Goal: Check status: Check status

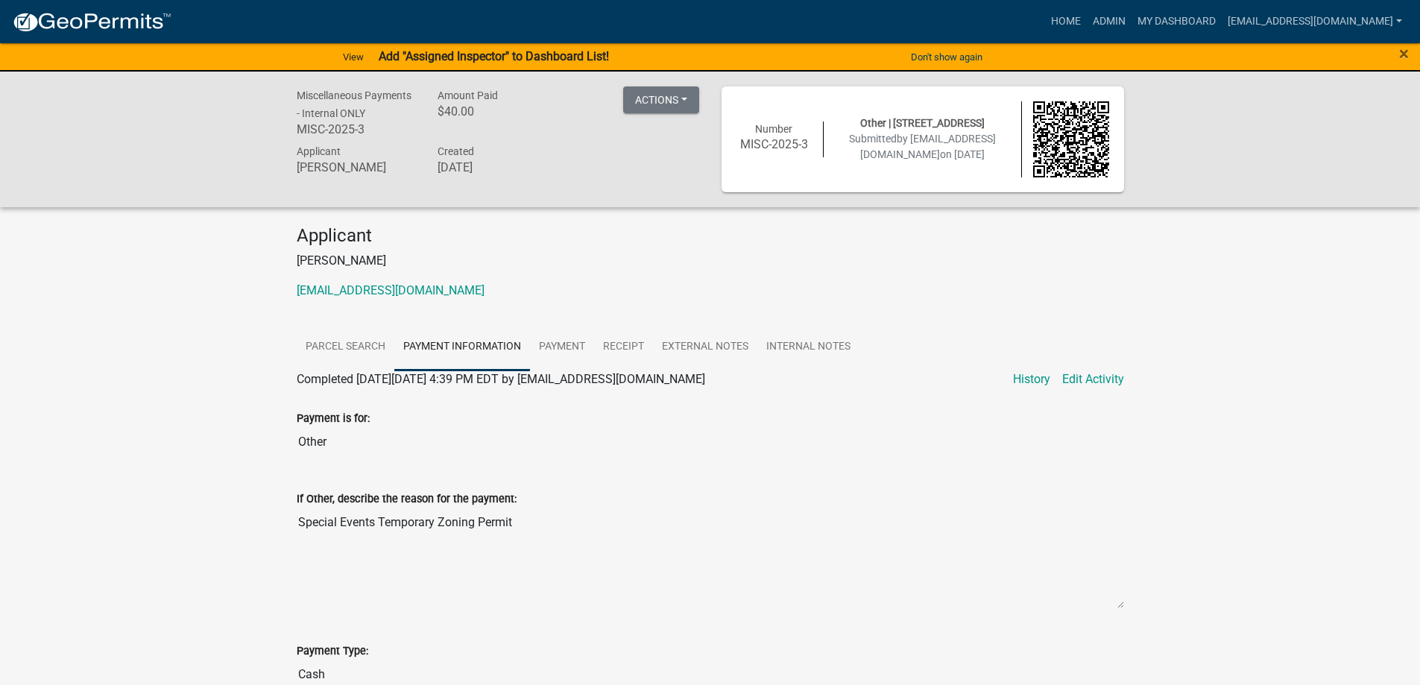
scroll to position [944, 0]
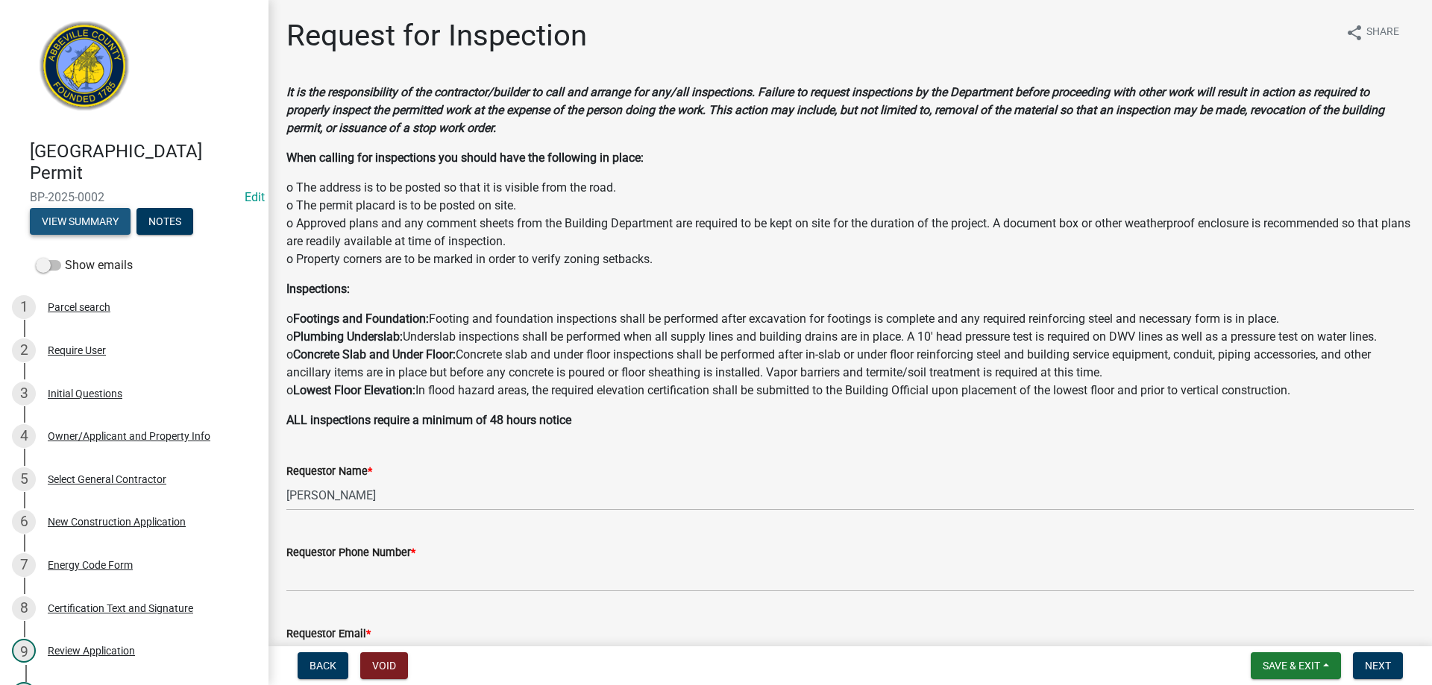
click at [94, 216] on button "View Summary" at bounding box center [80, 221] width 101 height 27
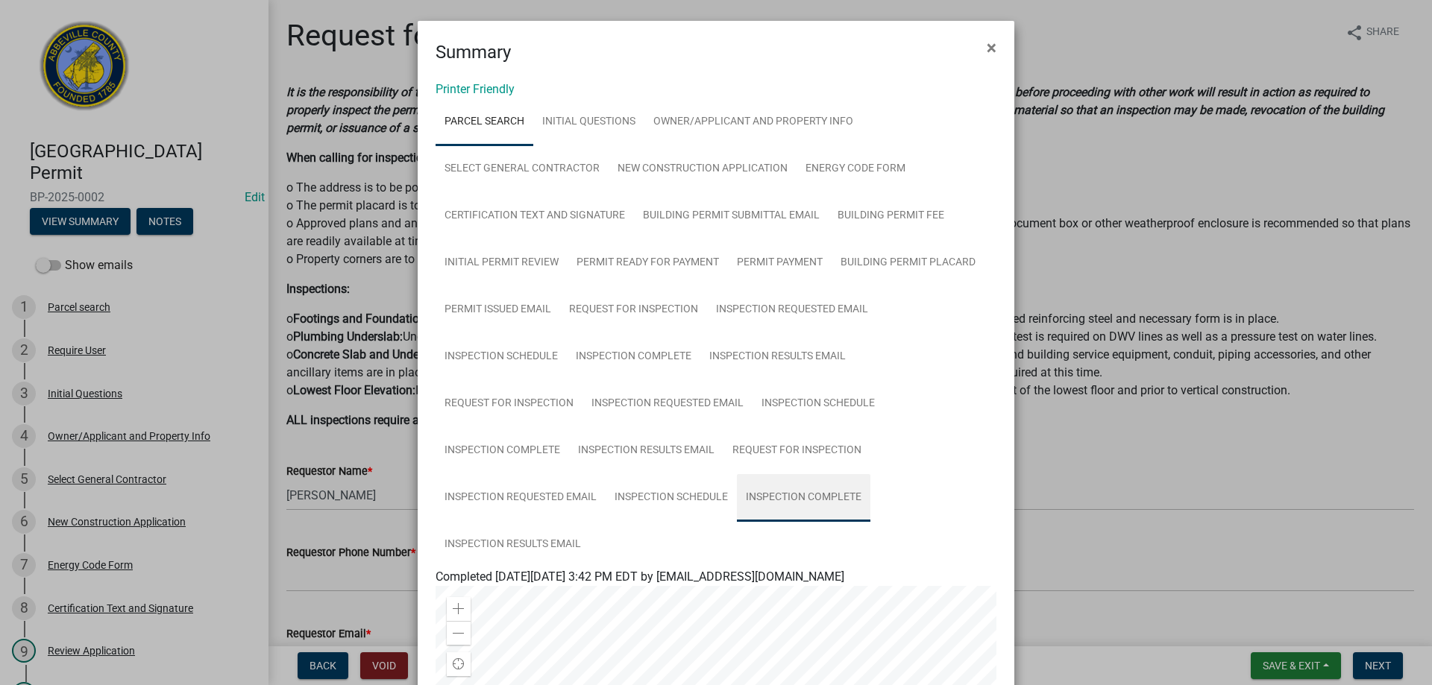
click at [790, 494] on link "Inspection Complete" at bounding box center [803, 498] width 133 height 48
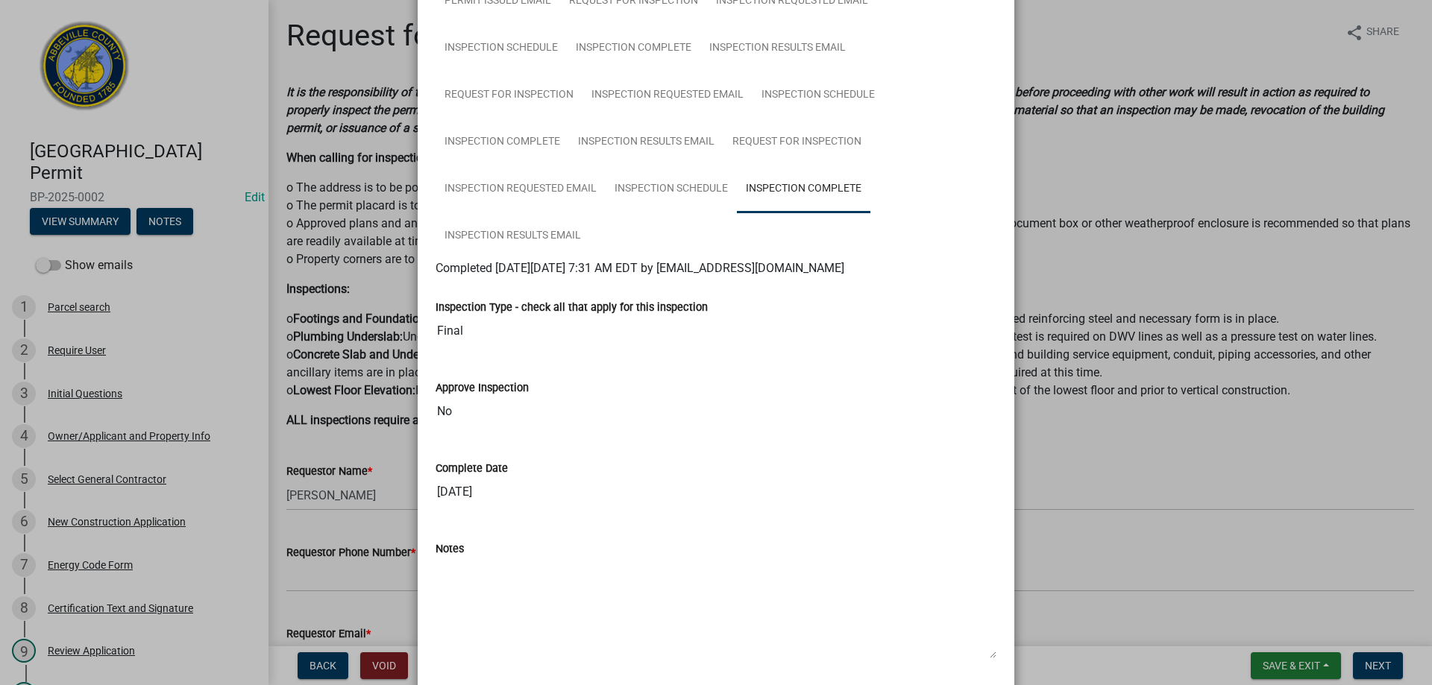
scroll to position [359, 0]
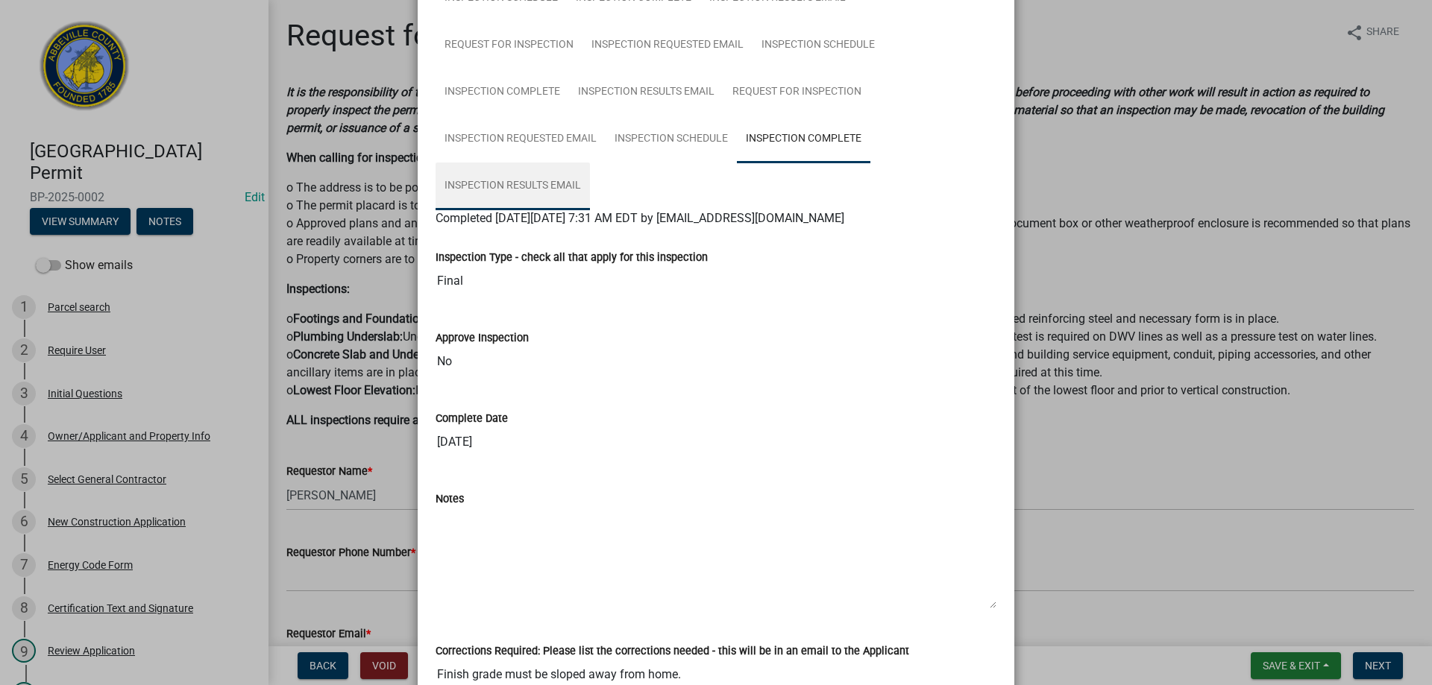
click at [516, 182] on link "Inspection Results Email" at bounding box center [512, 187] width 154 height 48
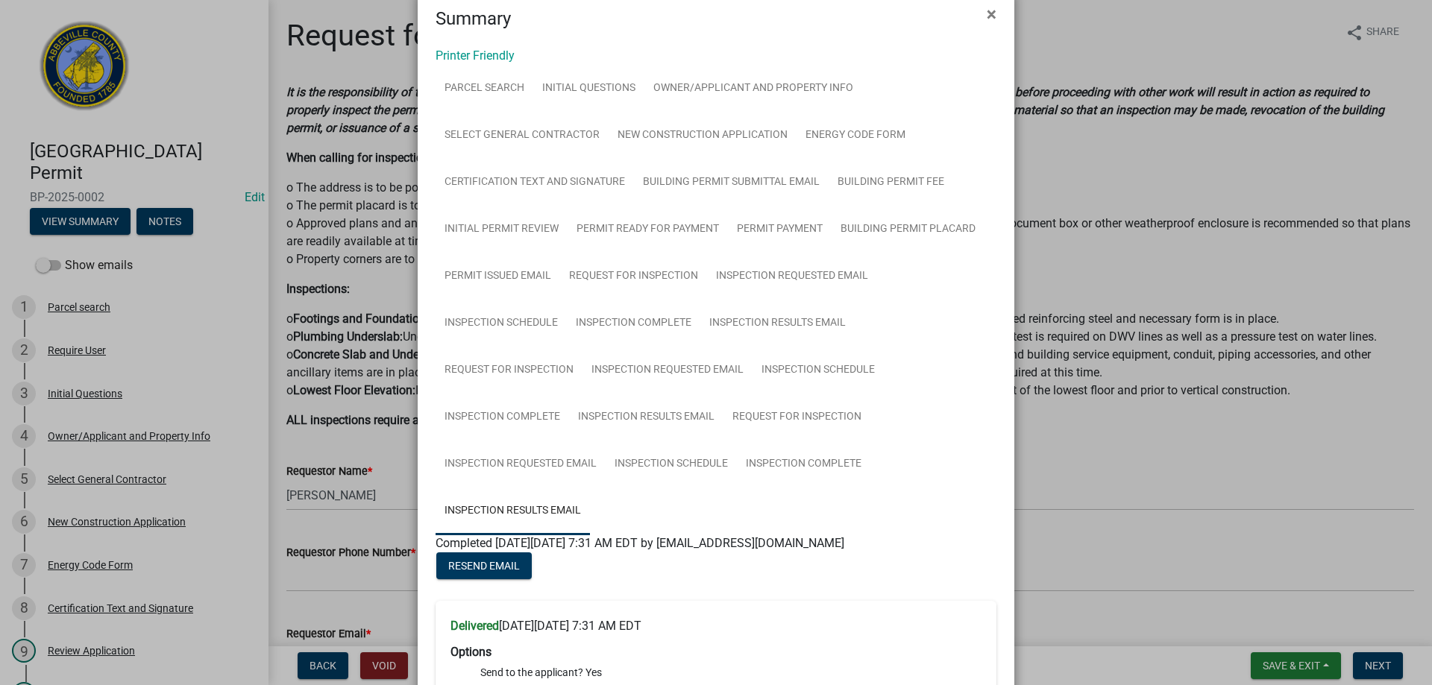
scroll to position [0, 0]
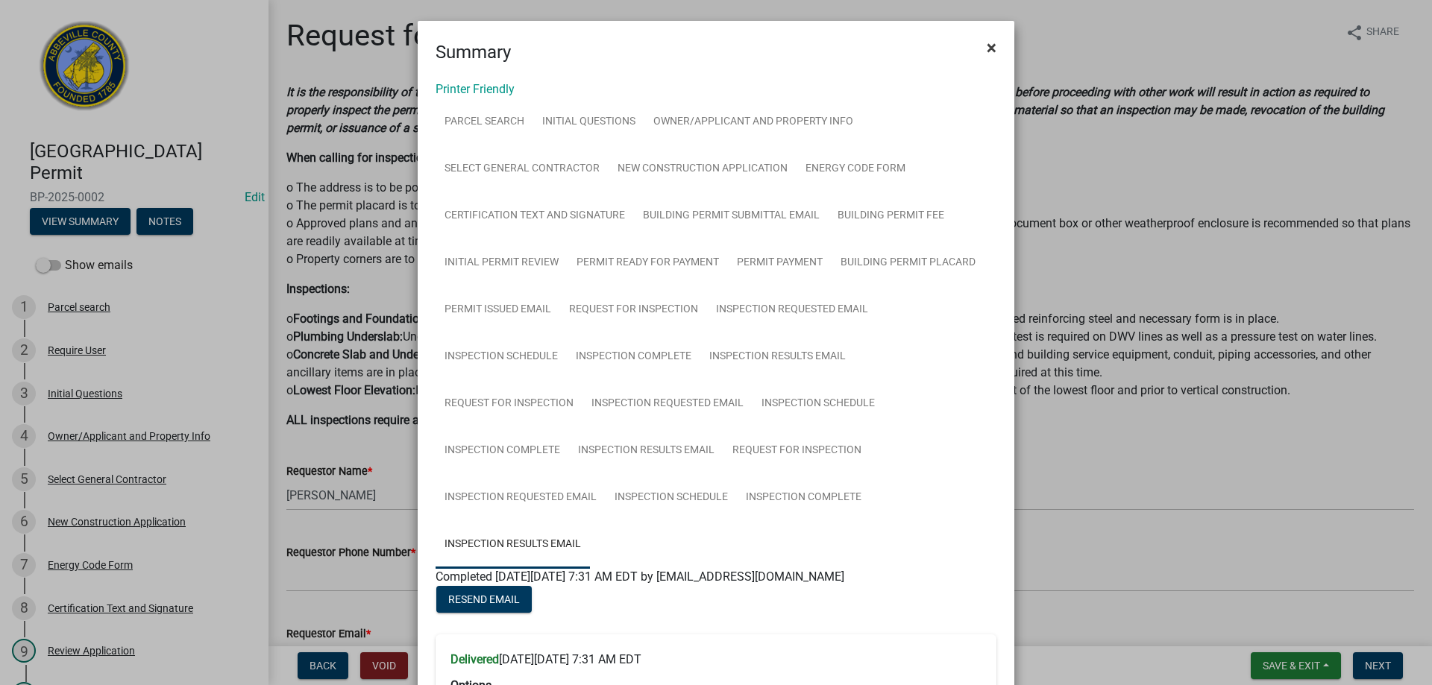
click at [986, 49] on span "×" at bounding box center [991, 47] width 10 height 21
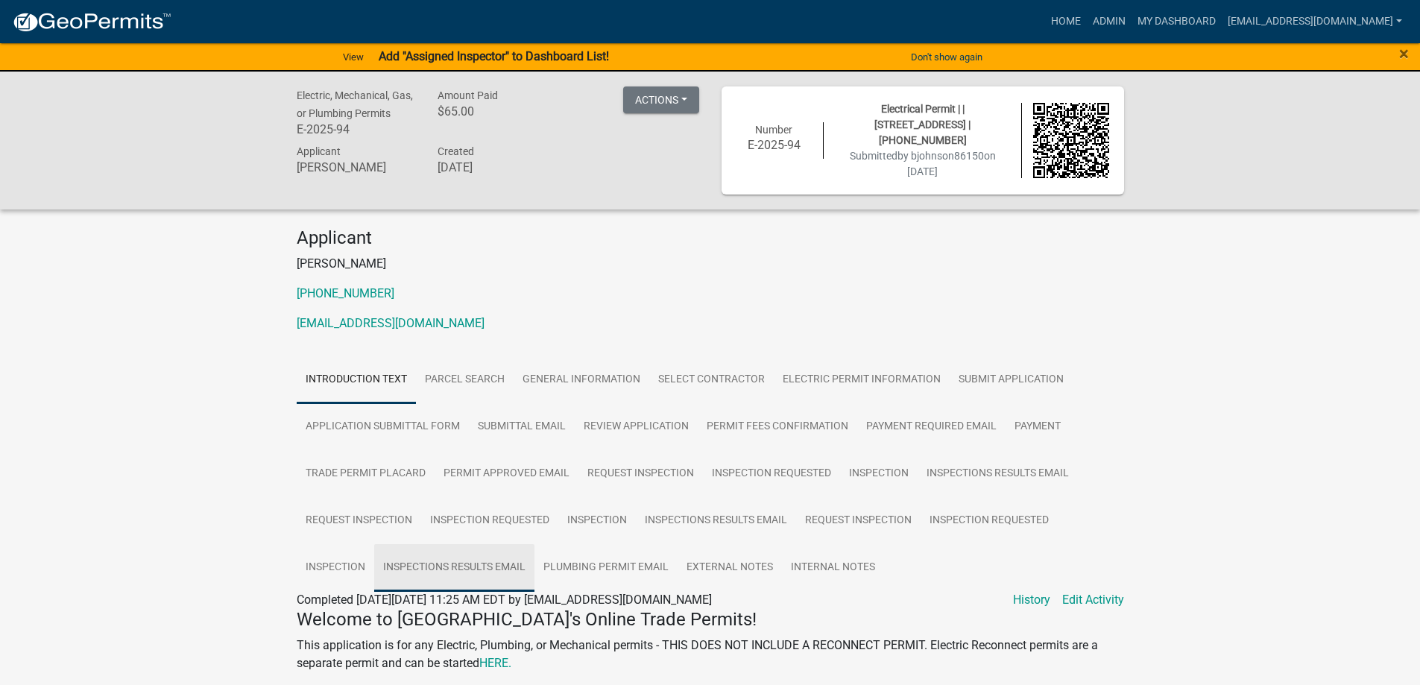
click at [481, 557] on link "Inspections Results Email" at bounding box center [454, 568] width 160 height 48
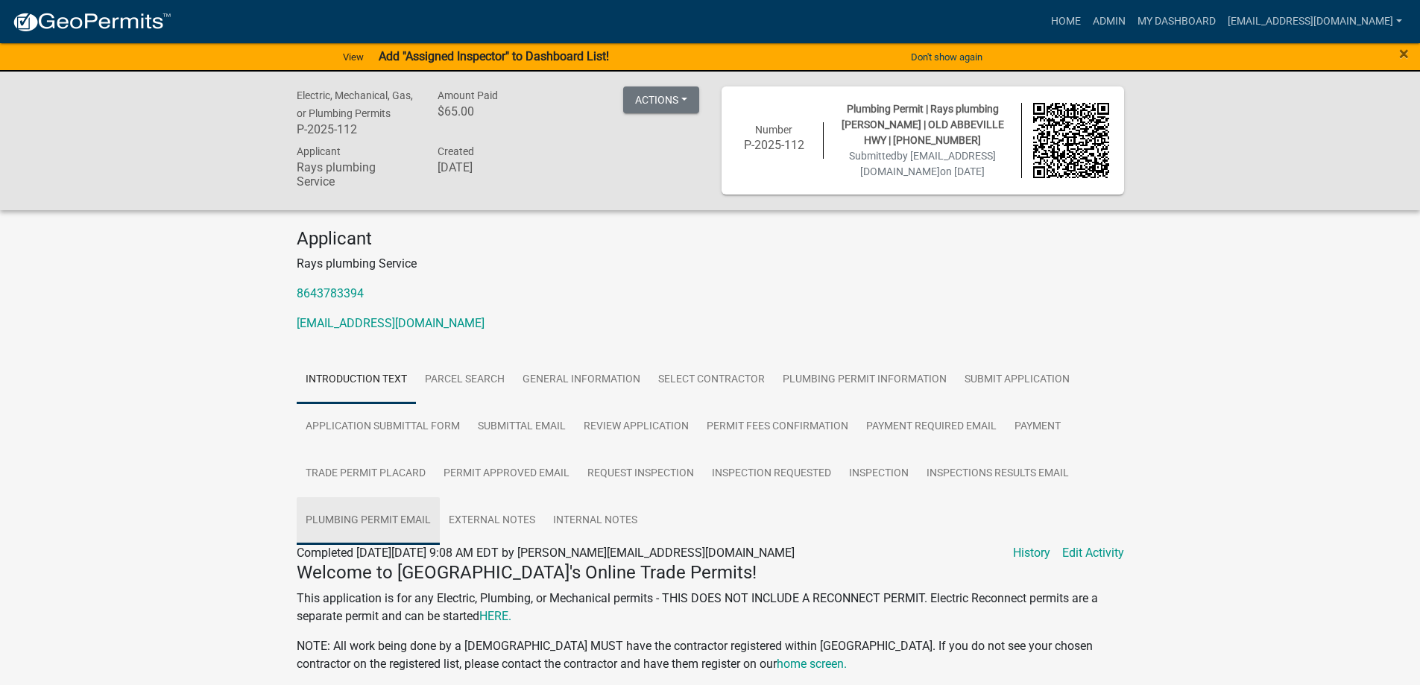
click at [389, 520] on link "Plumbing Permit Email" at bounding box center [368, 521] width 143 height 48
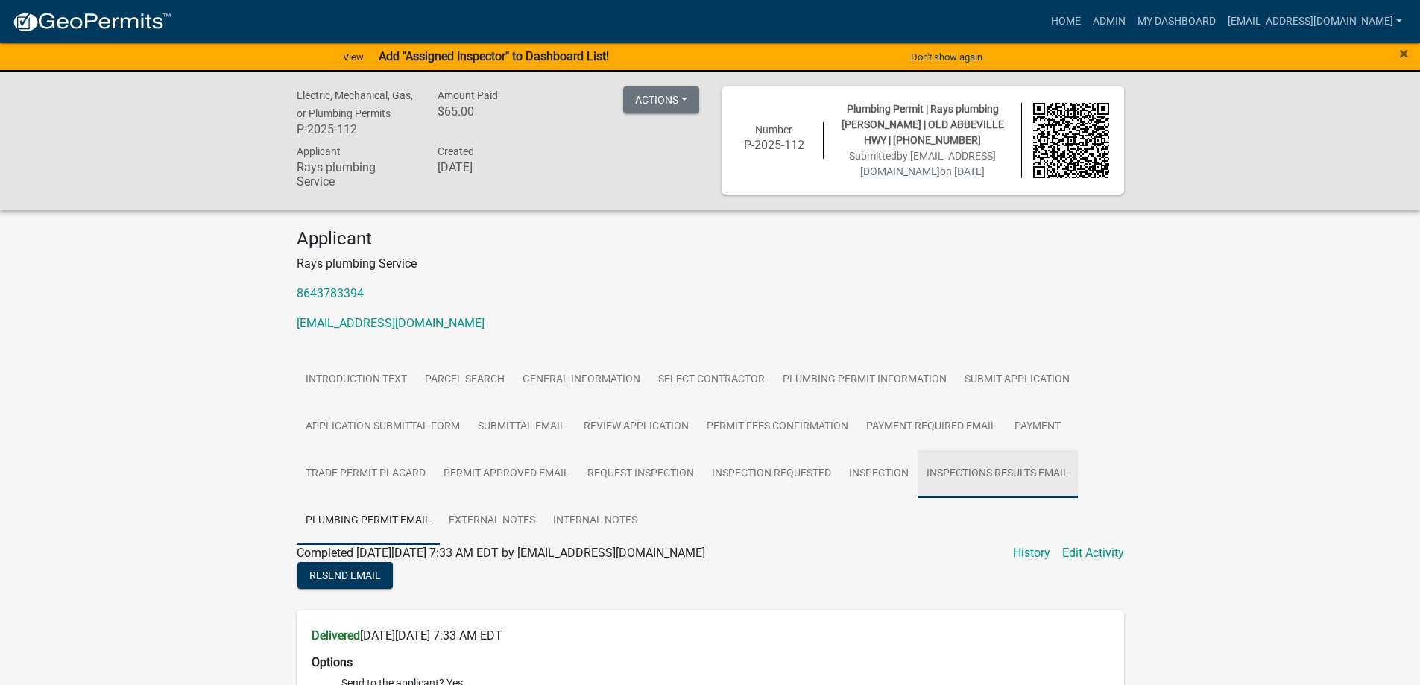
click at [988, 471] on link "Inspections Results Email" at bounding box center [998, 474] width 160 height 48
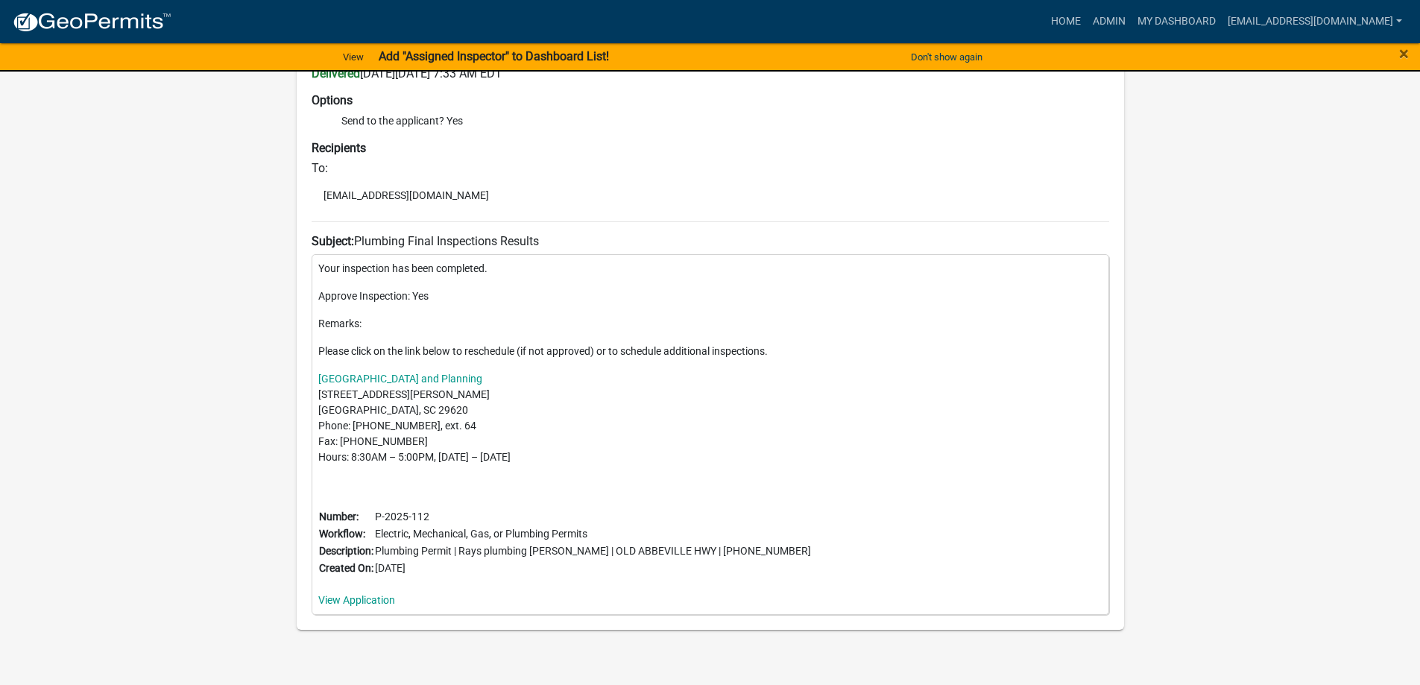
scroll to position [588, 0]
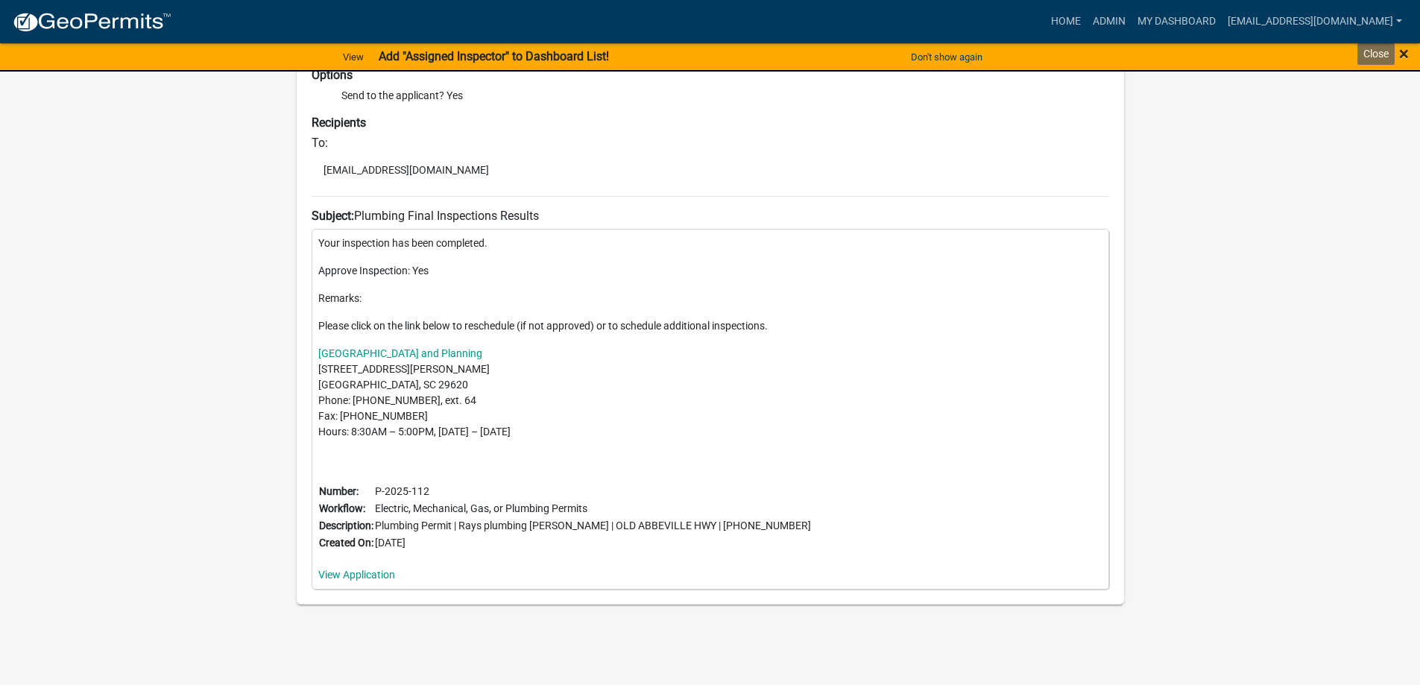
click at [1403, 54] on span "×" at bounding box center [1405, 53] width 10 height 21
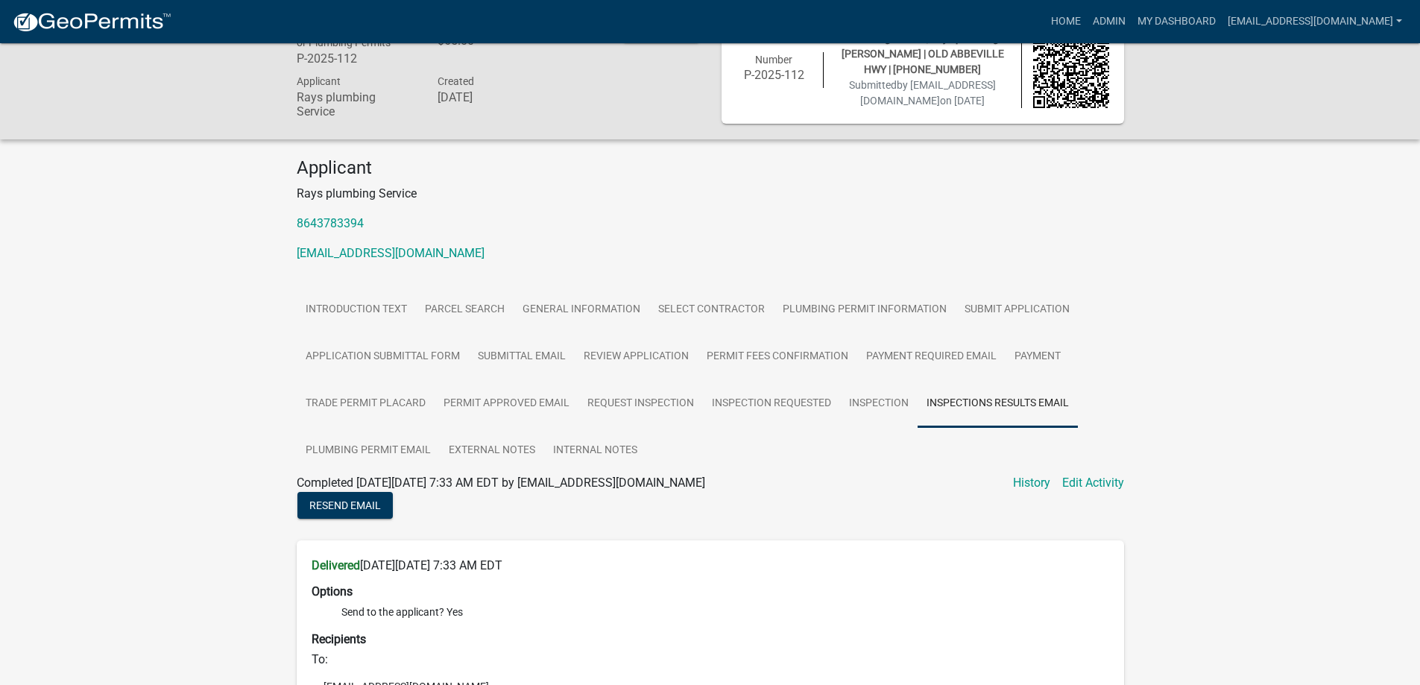
scroll to position [0, 0]
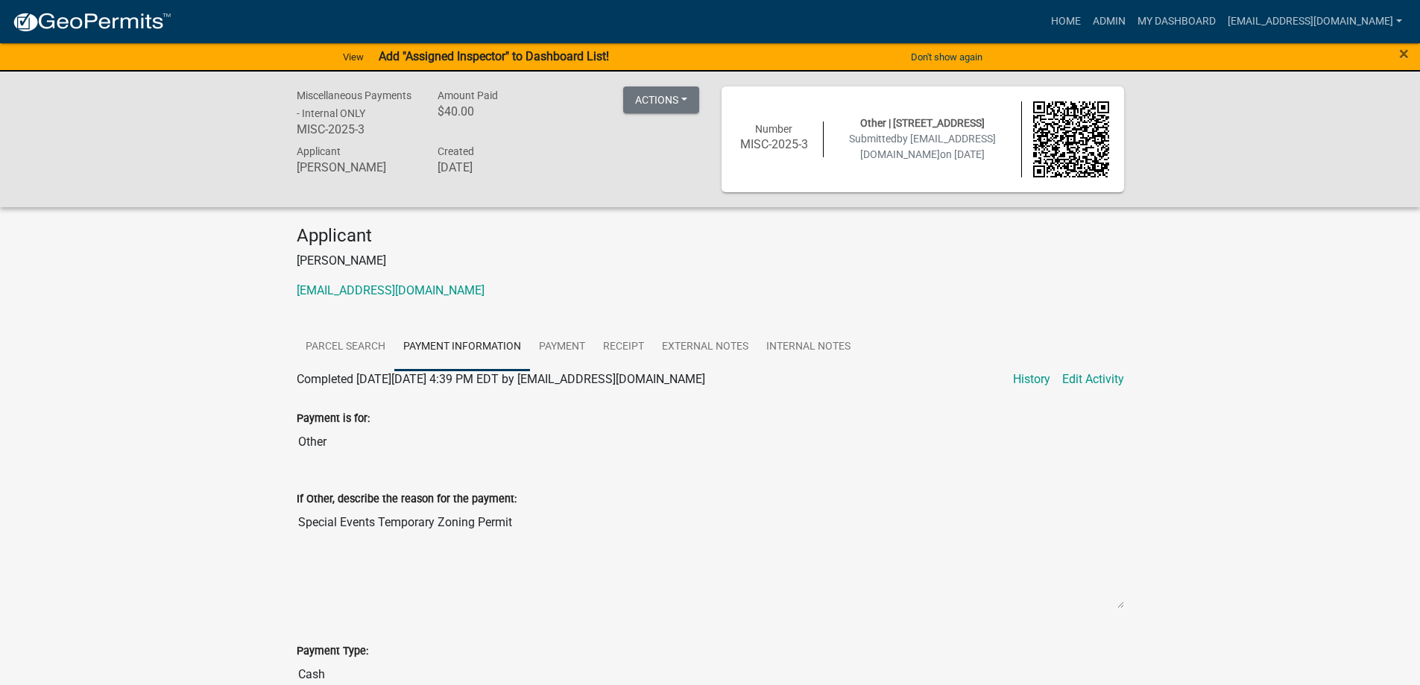
scroll to position [944, 0]
